Goal: Check status

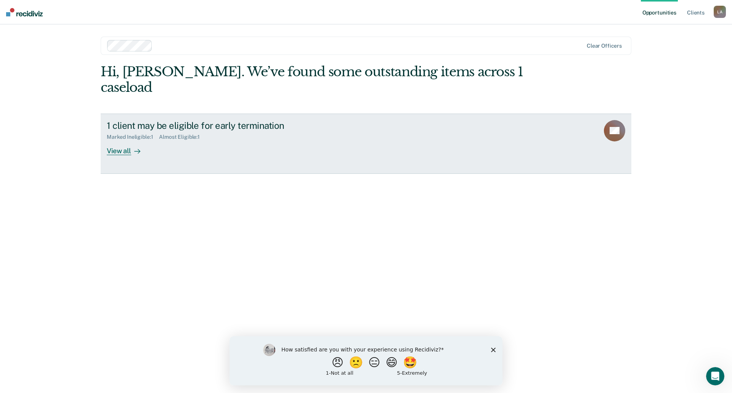
click at [126, 140] on div "View all" at bounding box center [128, 147] width 43 height 15
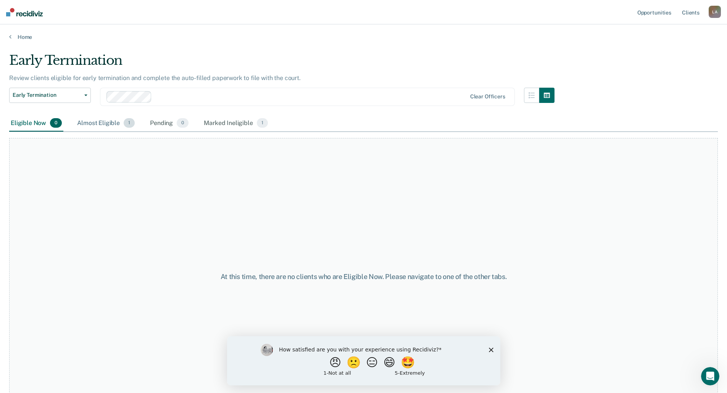
click at [114, 118] on div "Almost Eligible 1" at bounding box center [106, 123] width 61 height 17
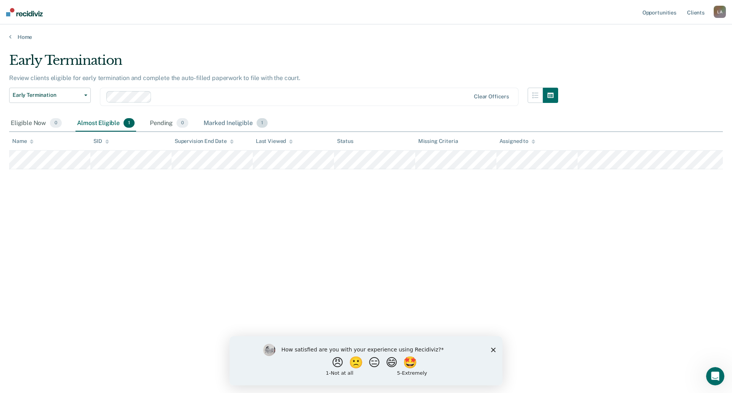
click at [228, 124] on div "Marked Ineligible 1" at bounding box center [235, 123] width 67 height 17
